Goal: Task Accomplishment & Management: Manage account settings

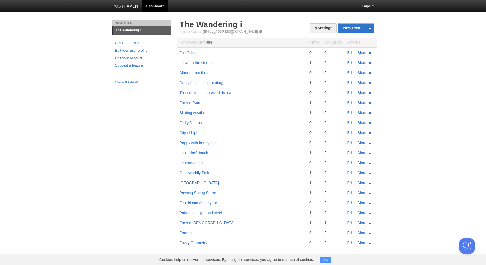
click at [131, 58] on link "Edit your account" at bounding box center [141, 58] width 53 height 6
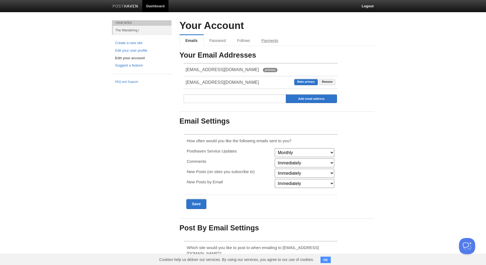
click at [274, 41] on link "Payments" at bounding box center [270, 40] width 28 height 11
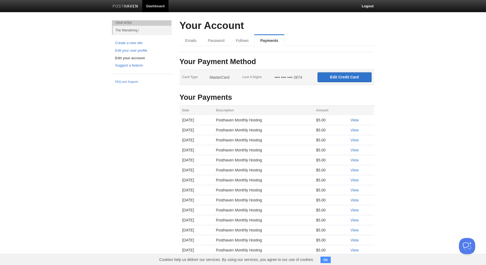
click at [357, 120] on link "View" at bounding box center [355, 120] width 8 height 4
click at [349, 76] on input "Edit Credit Card" at bounding box center [345, 77] width 54 height 10
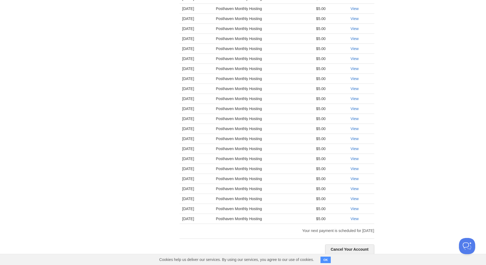
scroll to position [513, 0]
click at [324, 261] on button "OK" at bounding box center [326, 260] width 11 height 6
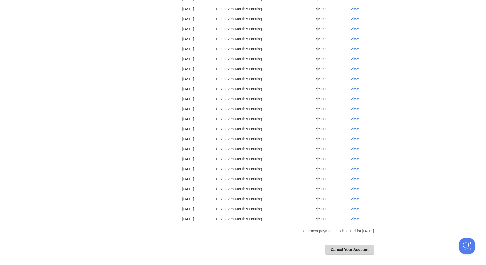
click at [353, 249] on link "Cancel Your Account" at bounding box center [349, 250] width 49 height 10
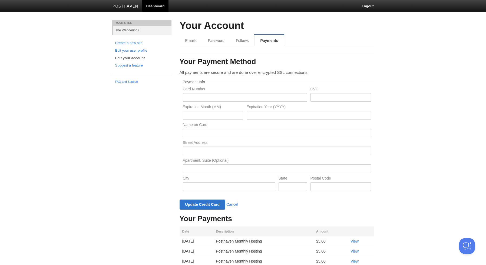
scroll to position [0, 0]
click at [240, 39] on link "Follows" at bounding box center [242, 40] width 24 height 11
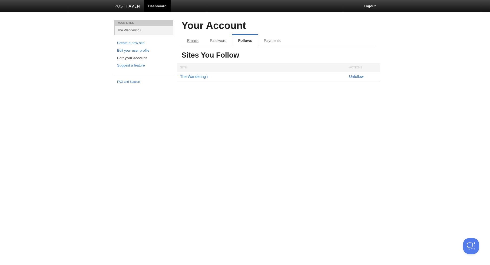
click at [194, 40] on link "Emails" at bounding box center [192, 40] width 23 height 11
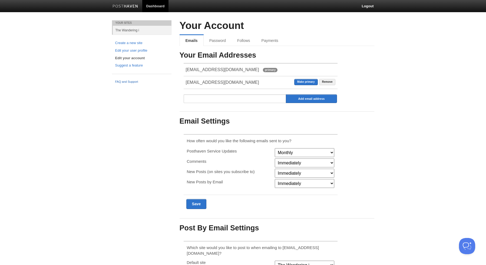
click at [131, 81] on link "FAQ and Support" at bounding box center [141, 82] width 53 height 5
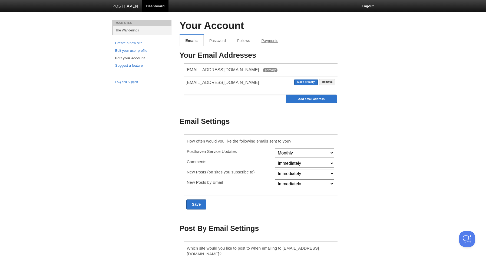
click at [276, 40] on link "Payments" at bounding box center [270, 40] width 28 height 11
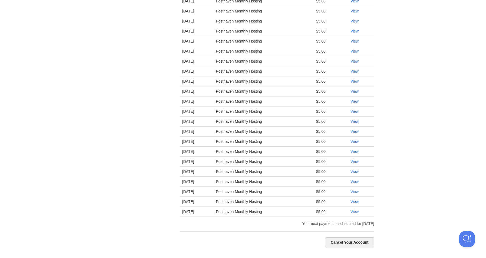
scroll to position [399, 0]
click at [354, 241] on link "Cancel Your Account" at bounding box center [349, 242] width 49 height 10
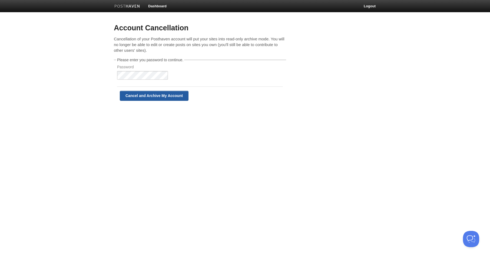
click at [154, 95] on input "Cancel and Archive My Account" at bounding box center [154, 96] width 69 height 10
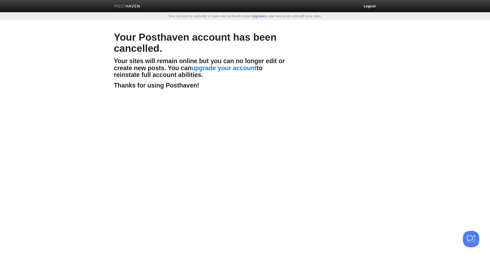
click at [259, 17] on link "Upgrade" at bounding box center [258, 16] width 14 height 4
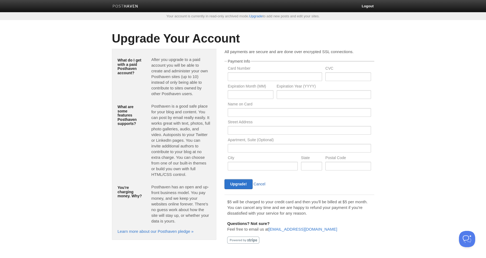
click at [261, 184] on link "Cancel" at bounding box center [260, 183] width 12 height 4
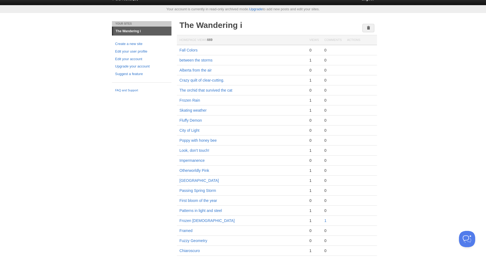
scroll to position [8, 0]
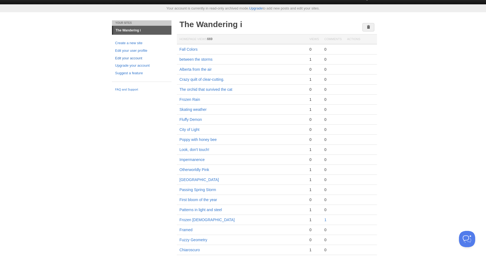
click at [136, 57] on link "Edit your account" at bounding box center [141, 58] width 53 height 6
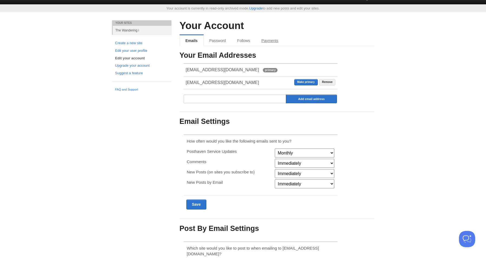
click at [270, 39] on link "Payments" at bounding box center [270, 40] width 28 height 11
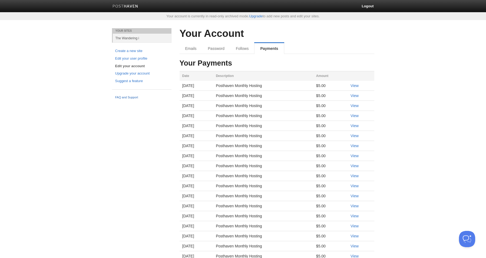
click at [132, 97] on link "FAQ and Support" at bounding box center [141, 97] width 53 height 5
click at [124, 37] on link "The Wandering i" at bounding box center [142, 38] width 59 height 9
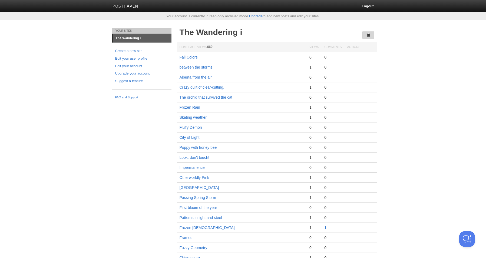
click at [367, 35] on span at bounding box center [369, 35] width 4 height 4
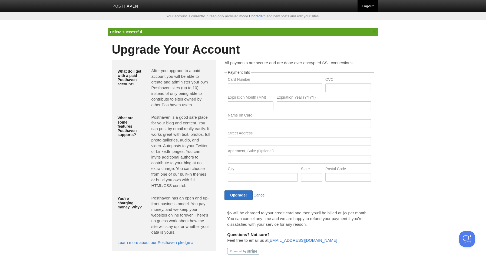
click at [368, 6] on link "Logout" at bounding box center [368, 6] width 20 height 12
